Goal: Information Seeking & Learning: Learn about a topic

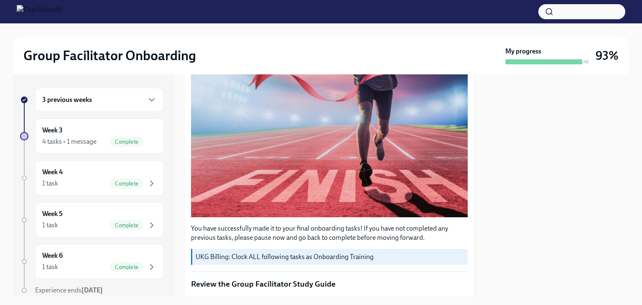
scroll to position [334, 0]
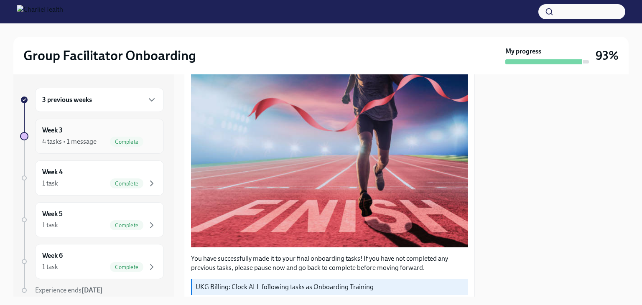
click at [134, 126] on div "Week 3 4 tasks • 1 message Complete" at bounding box center [99, 136] width 115 height 21
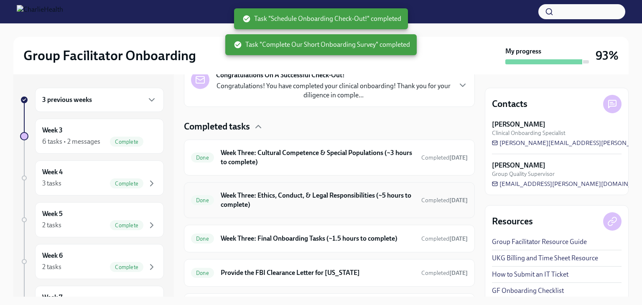
scroll to position [251, 0]
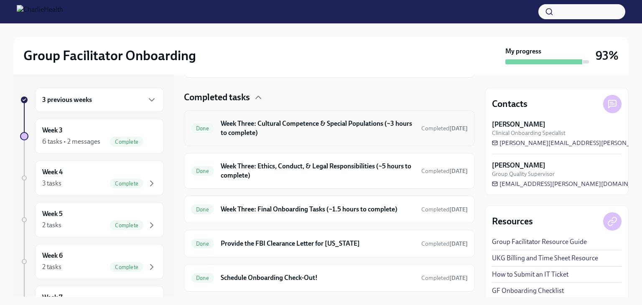
click at [358, 131] on h6 "Week Three: Cultural Competence & Special Populations (~3 hours to complete)" at bounding box center [318, 128] width 194 height 18
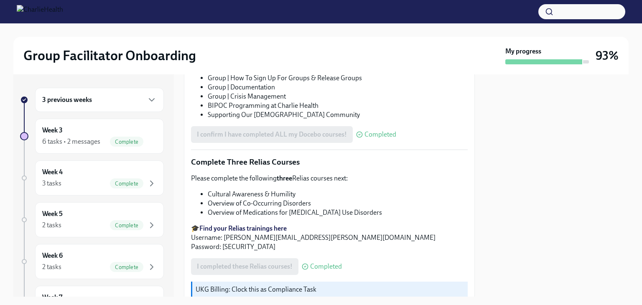
scroll to position [570, 0]
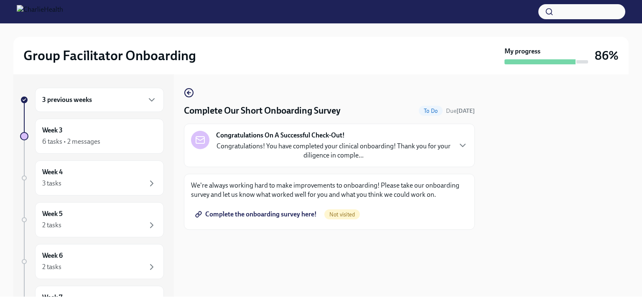
click at [274, 211] on span "Complete the onboarding survey here!" at bounding box center [257, 214] width 120 height 8
